Goal: Find specific page/section: Find specific page/section

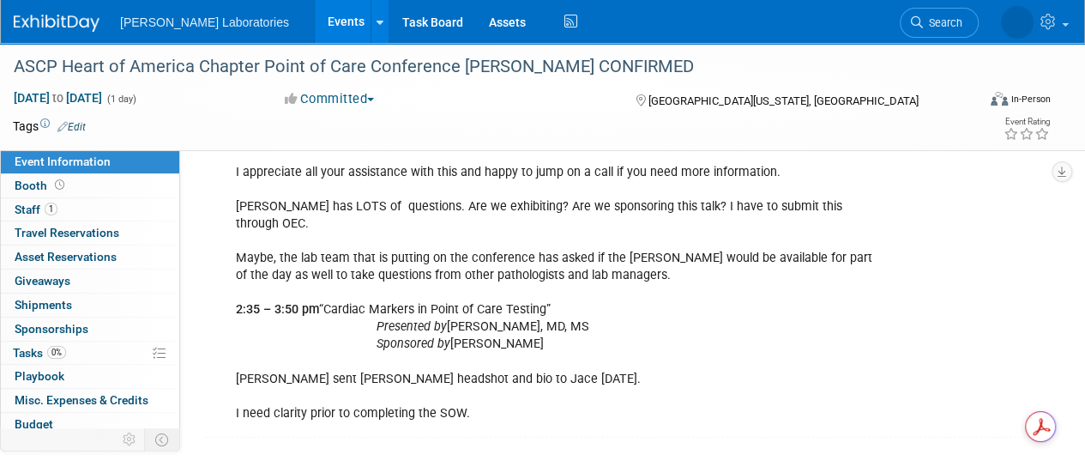
click at [315, 18] on link "Events" at bounding box center [346, 21] width 63 height 43
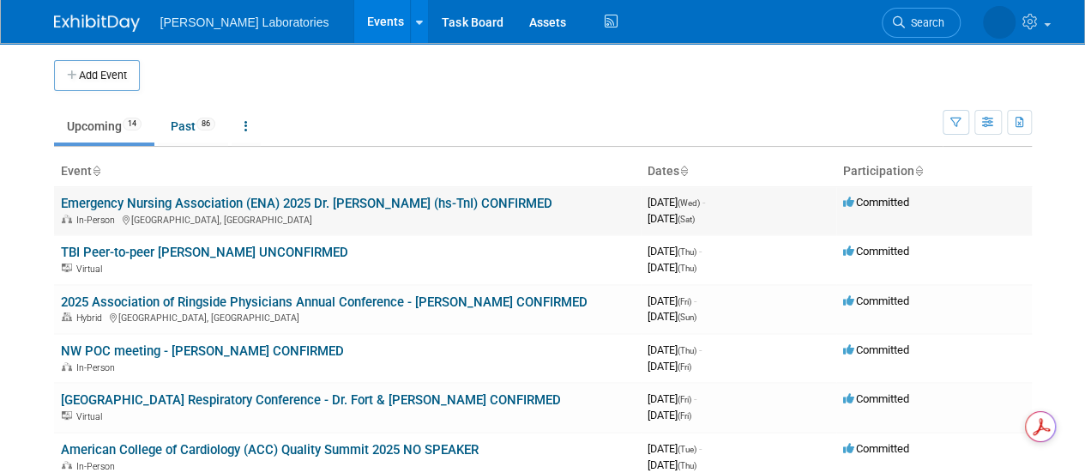
click at [291, 199] on link "Emergency Nursing Association (ENA) 2025 Dr. [PERSON_NAME] (hs-TnI) CONFIRMED" at bounding box center [306, 203] width 491 height 15
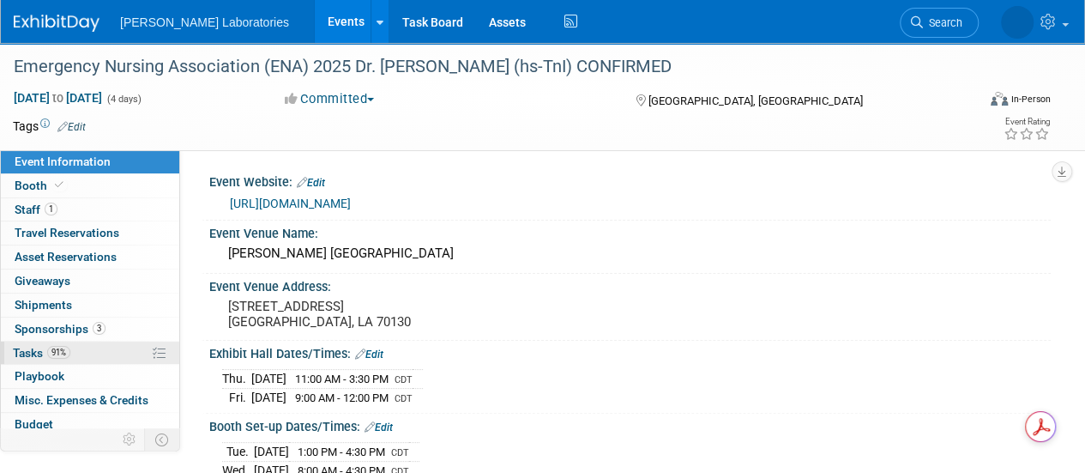
click at [27, 346] on span "Tasks 91%" at bounding box center [41, 353] width 57 height 14
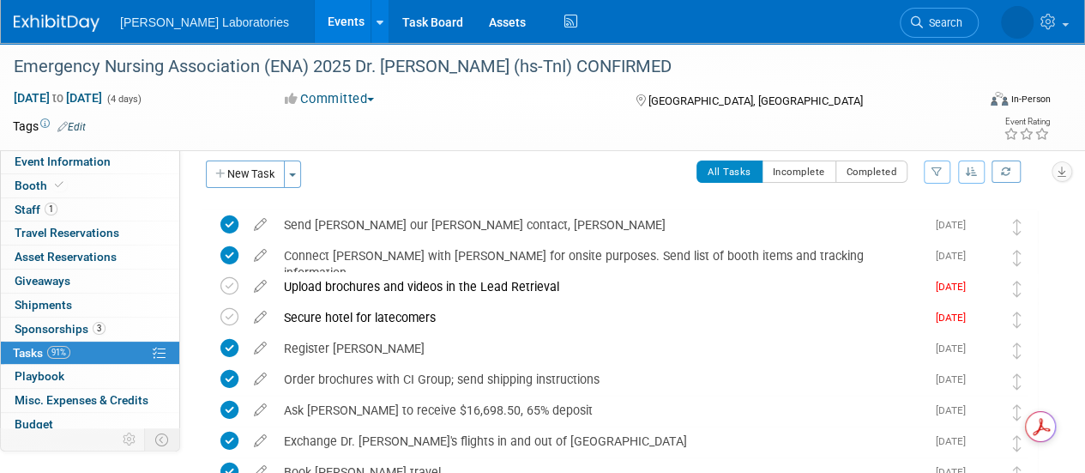
scroll to position [21, 0]
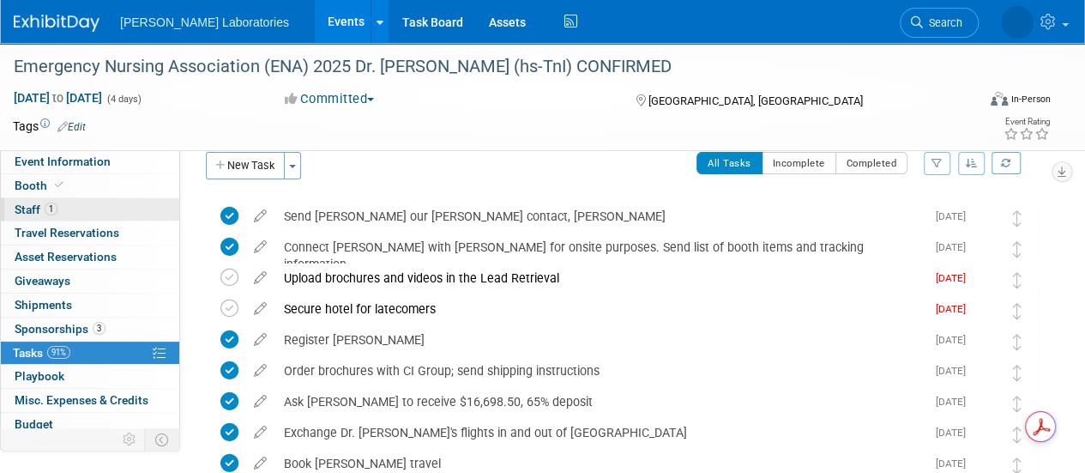
click at [87, 204] on link "1 Staff 1" at bounding box center [90, 209] width 178 height 23
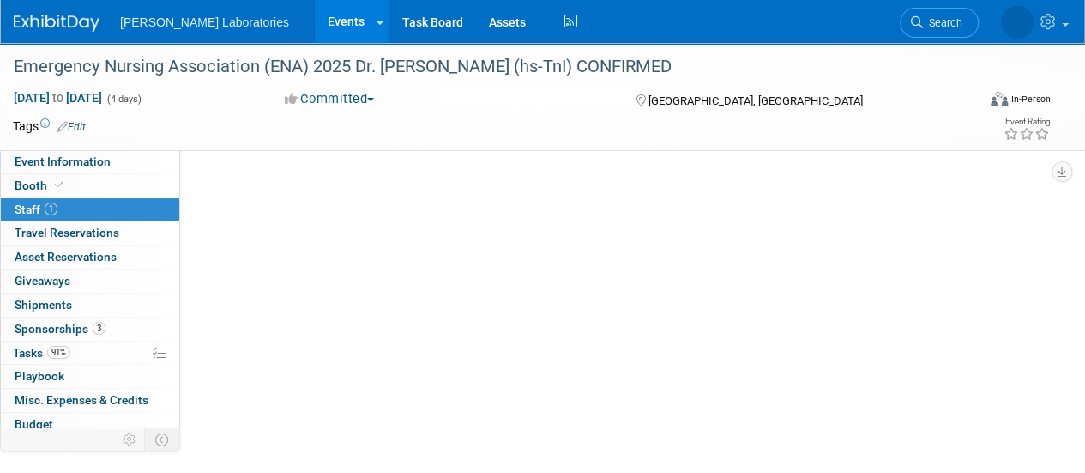
scroll to position [0, 0]
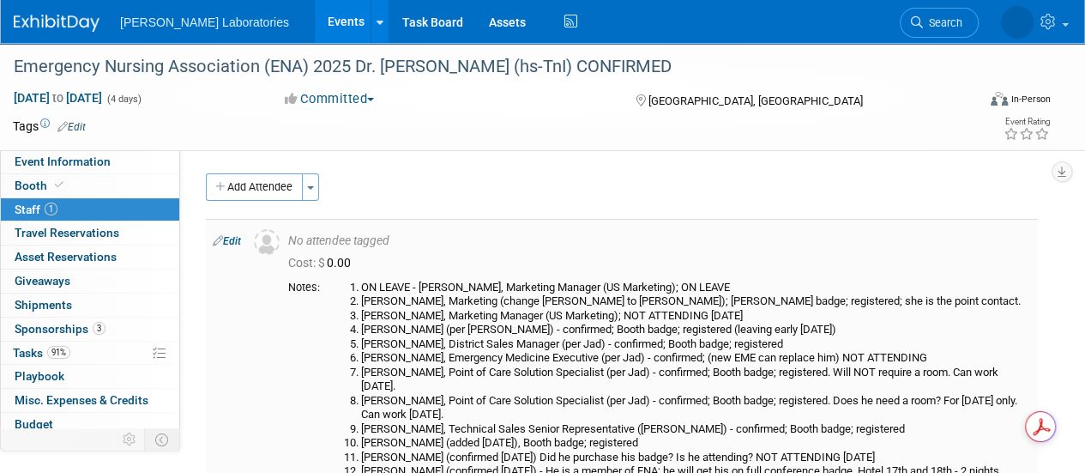
click at [834, 325] on li "[PERSON_NAME] (per [PERSON_NAME]) - confirmed; Booth badge; registered (leaving…" at bounding box center [696, 329] width 670 height 15
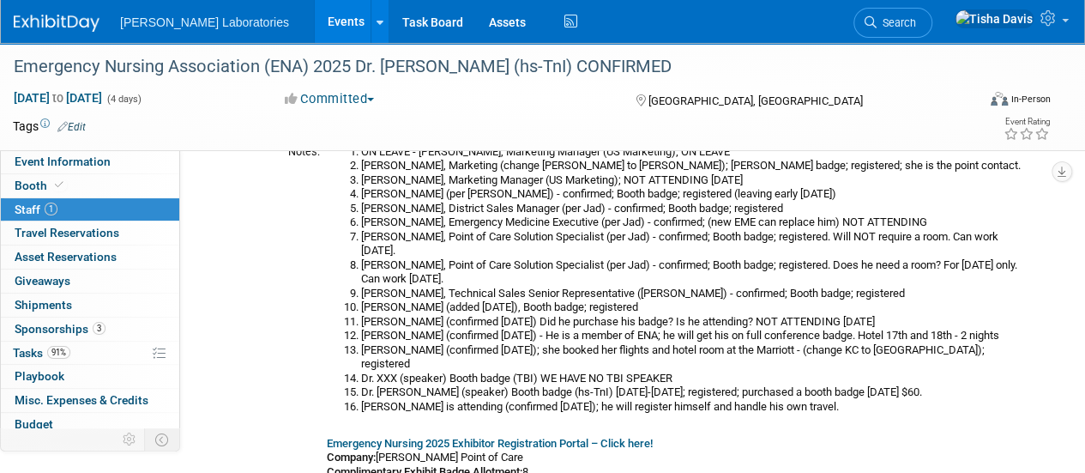
scroll to position [133, 0]
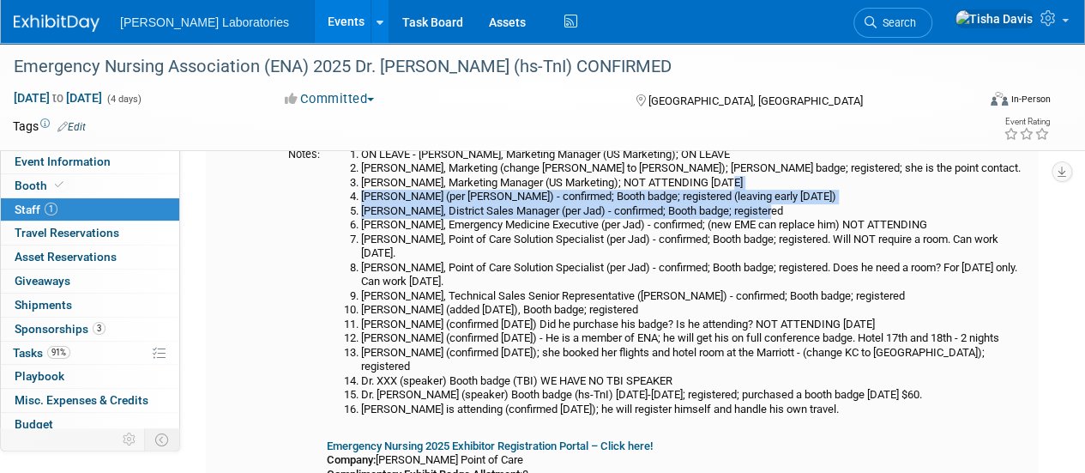
drag, startPoint x: 938, startPoint y: 177, endPoint x: 942, endPoint y: 205, distance: 28.5
click at [942, 205] on ol "ON LEAVE - [PERSON_NAME], Marketing Manager (US Marketing); ON LEAVE [PERSON_NA…" at bounding box center [679, 282] width 704 height 269
click at [976, 209] on li "[PERSON_NAME], District Sales Manager (per Jad) - confirmed; Booth badge; regis…" at bounding box center [696, 211] width 670 height 15
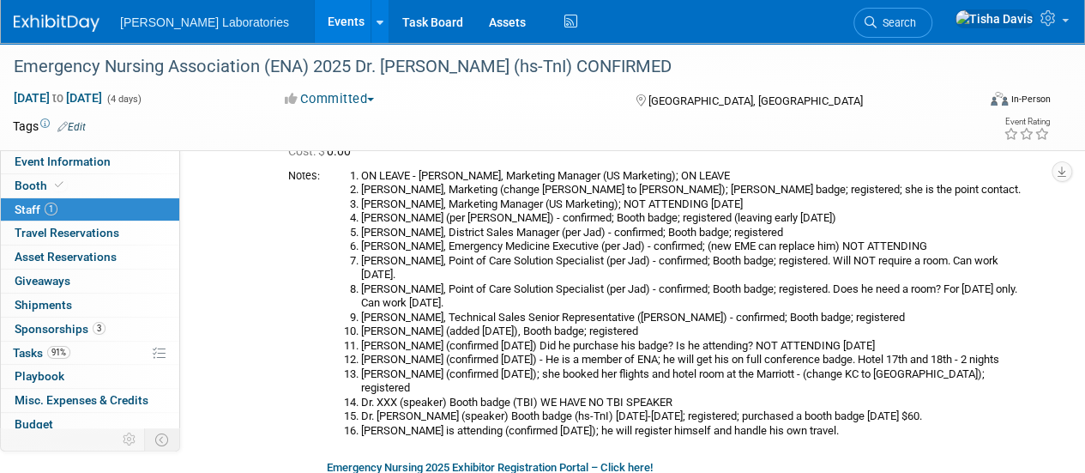
scroll to position [118, 0]
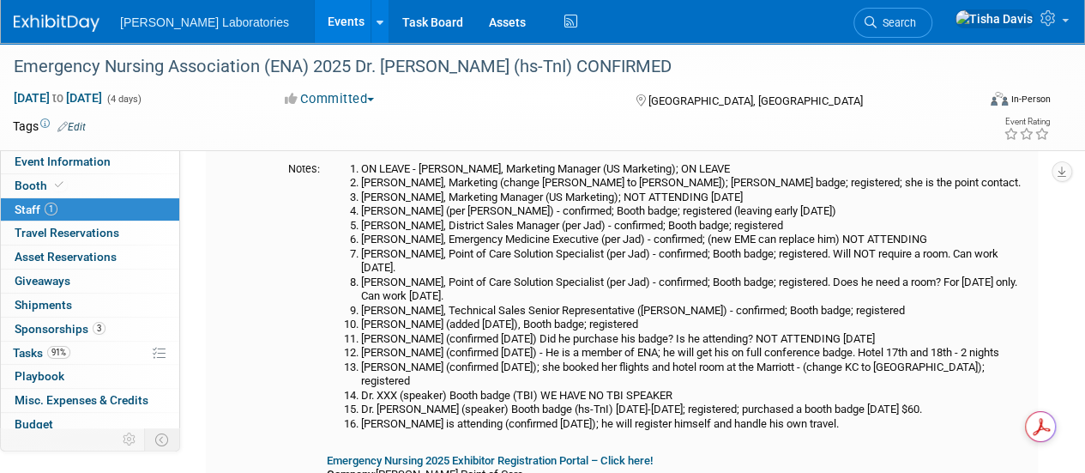
click at [276, 344] on td at bounding box center [264, 362] width 34 height 524
click at [847, 402] on li "Dr. [PERSON_NAME] (speaker) Booth badge (hs-TnI) [DATE]-[DATE]; registered; pur…" at bounding box center [696, 409] width 670 height 15
